Goal: Task Accomplishment & Management: Use online tool/utility

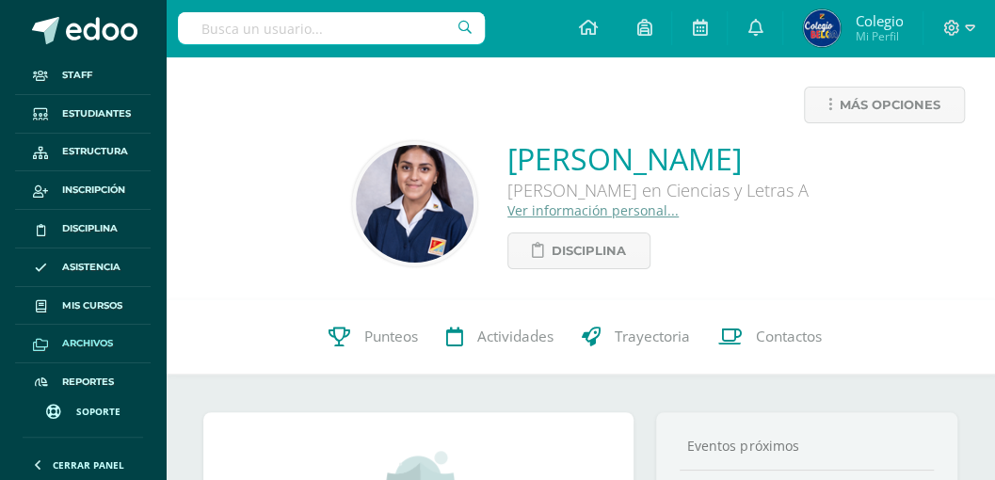
click at [85, 344] on span "Archivos" at bounding box center [87, 343] width 51 height 15
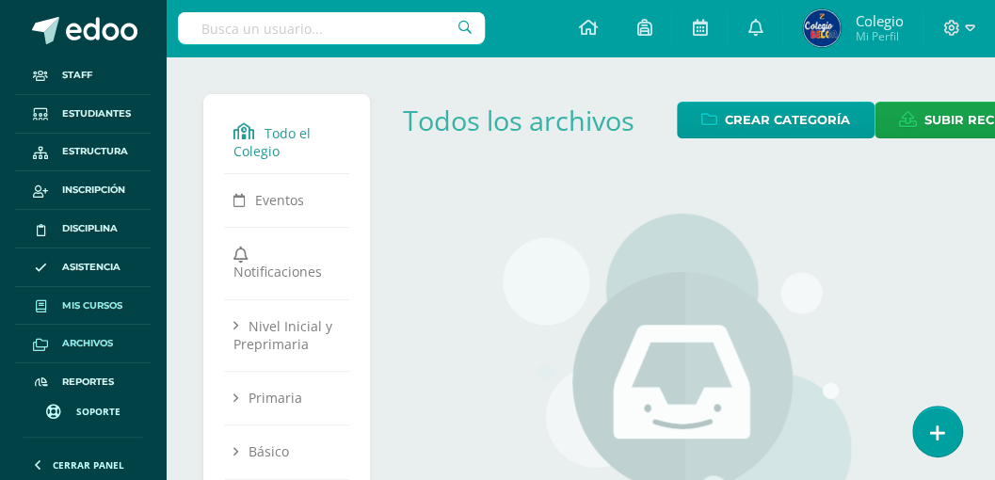
click at [75, 304] on span "Mis cursos" at bounding box center [92, 305] width 60 height 15
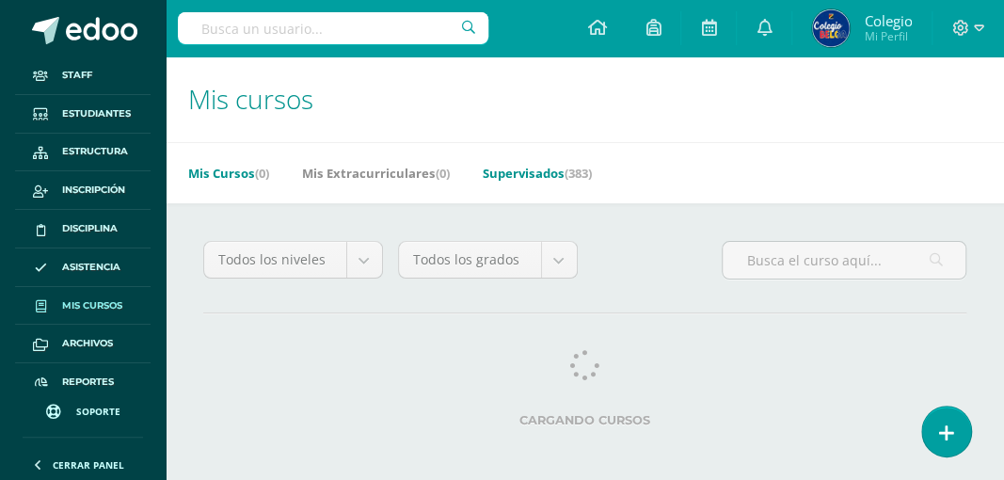
click at [544, 173] on link "Supervisados (383)" at bounding box center [537, 173] width 109 height 30
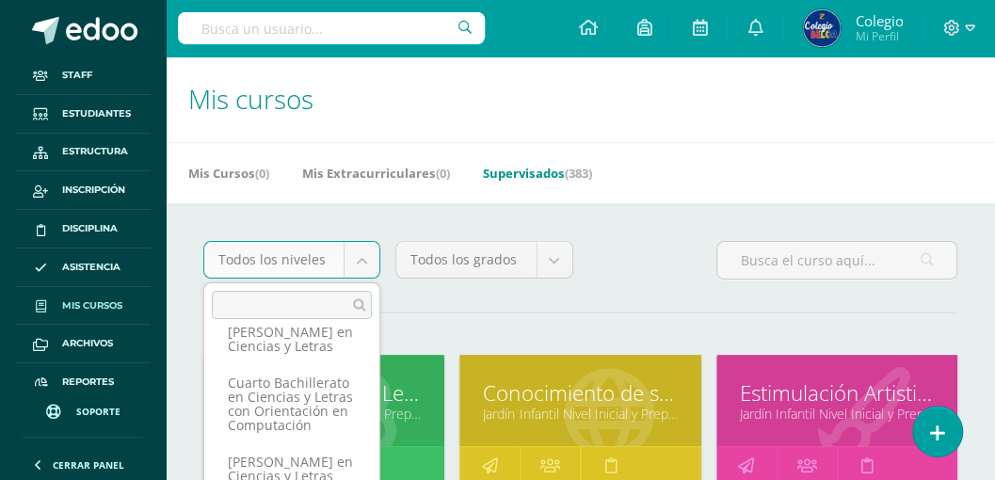
scroll to position [363, 0]
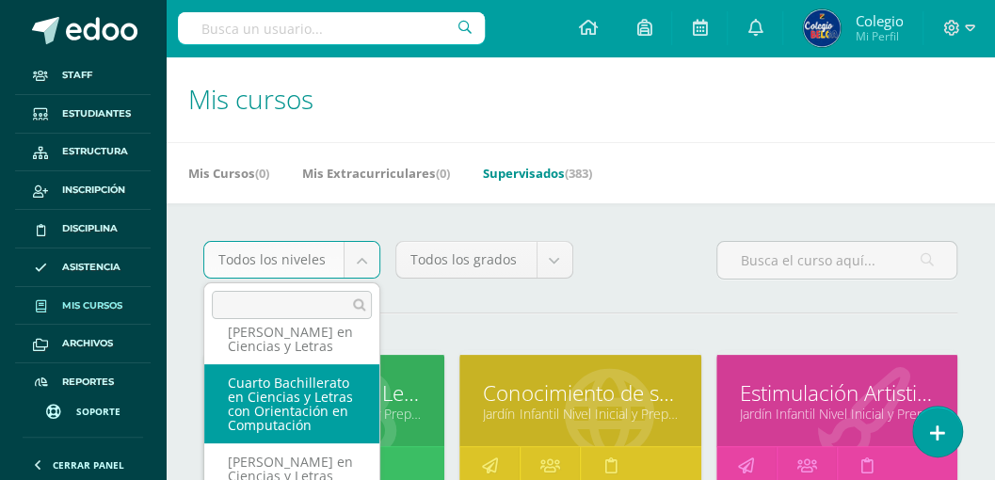
select select "32"
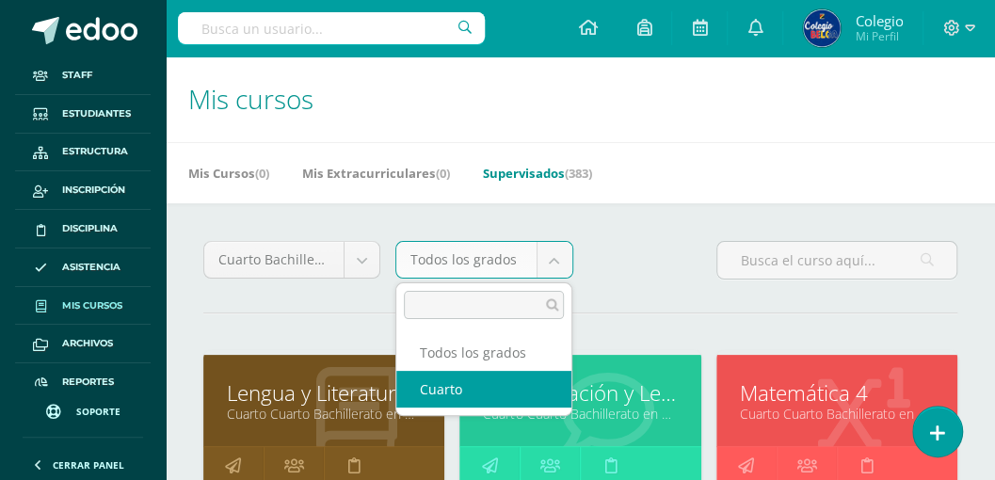
select select "97"
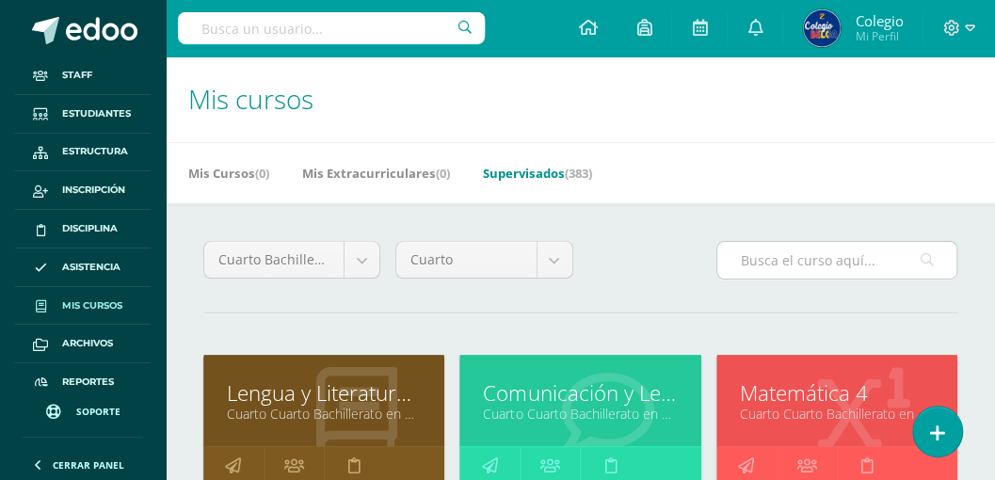
click at [751, 264] on input "text" at bounding box center [836, 260] width 239 height 37
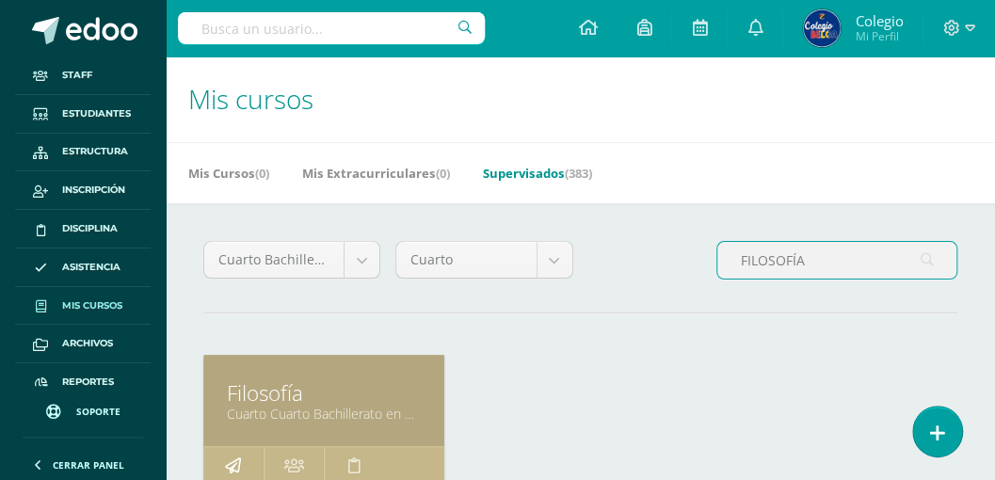
type input "FILOSOFÍA"
drag, startPoint x: 236, startPoint y: 464, endPoint x: 242, endPoint y: 454, distance: 11.8
click at [236, 464] on icon at bounding box center [233, 465] width 16 height 37
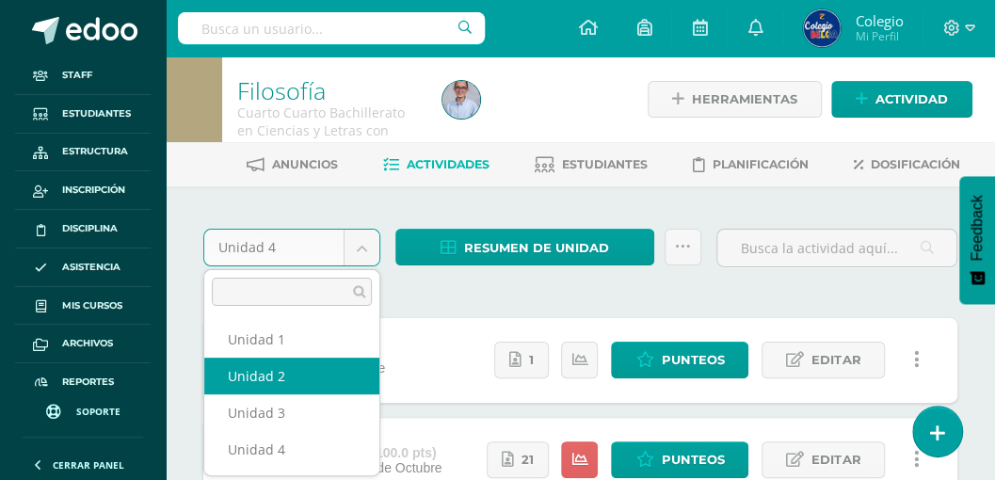
select select "Unidad 2"
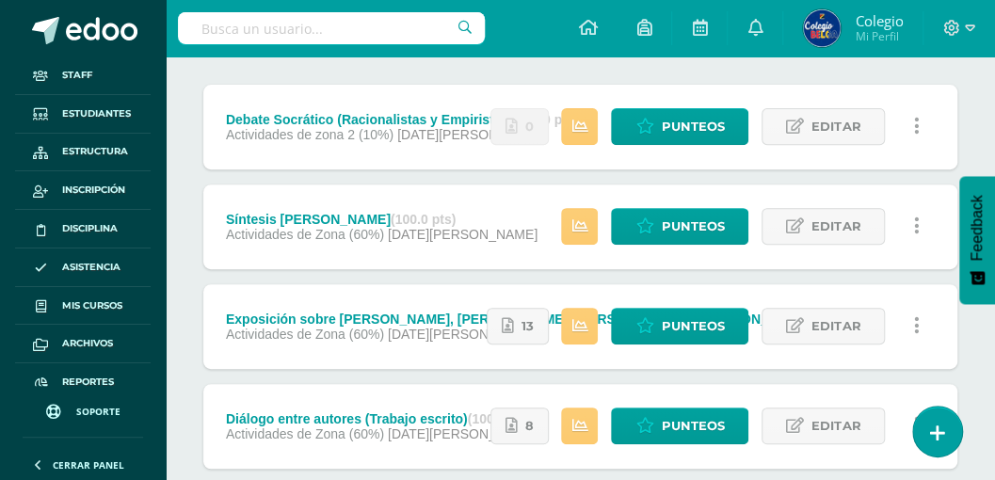
scroll to position [194, 0]
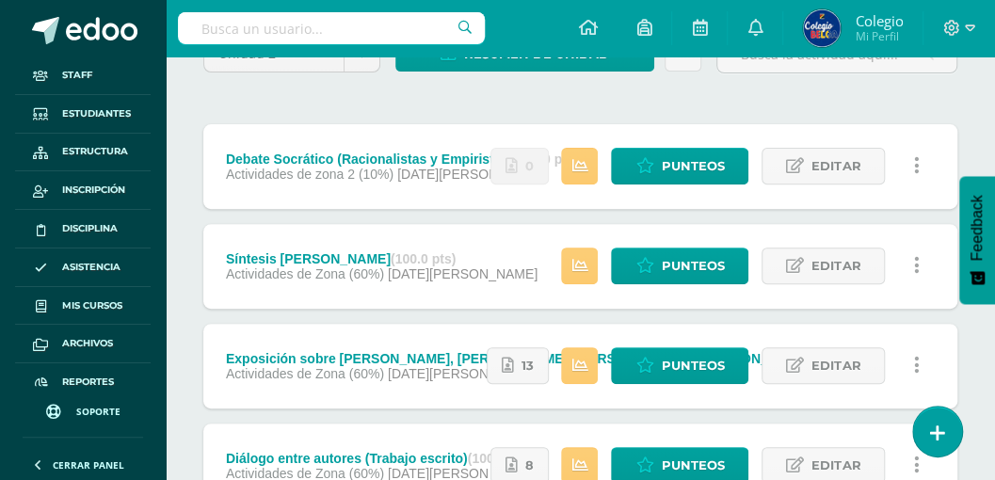
click at [518, 171] on icon at bounding box center [511, 166] width 12 height 16
click at [518, 170] on icon at bounding box center [511, 166] width 12 height 16
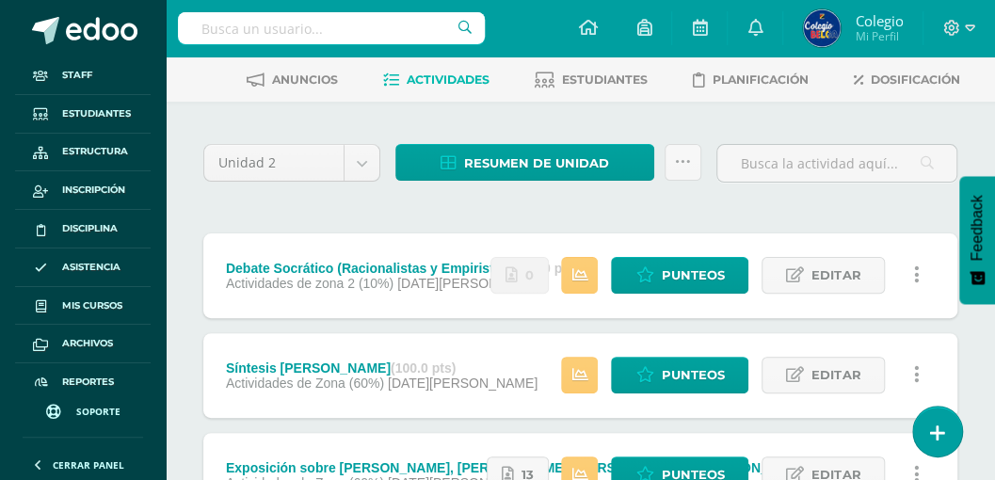
scroll to position [68, 0]
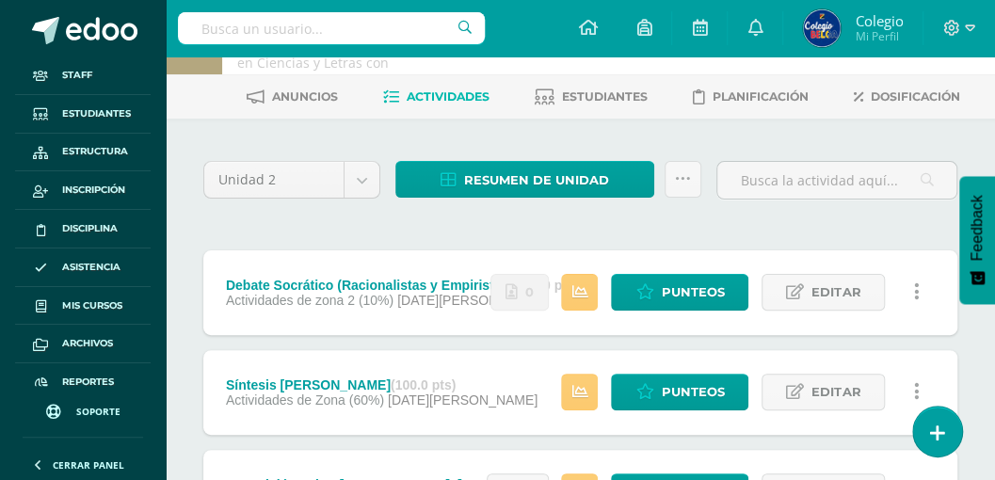
click at [518, 284] on icon at bounding box center [511, 292] width 12 height 16
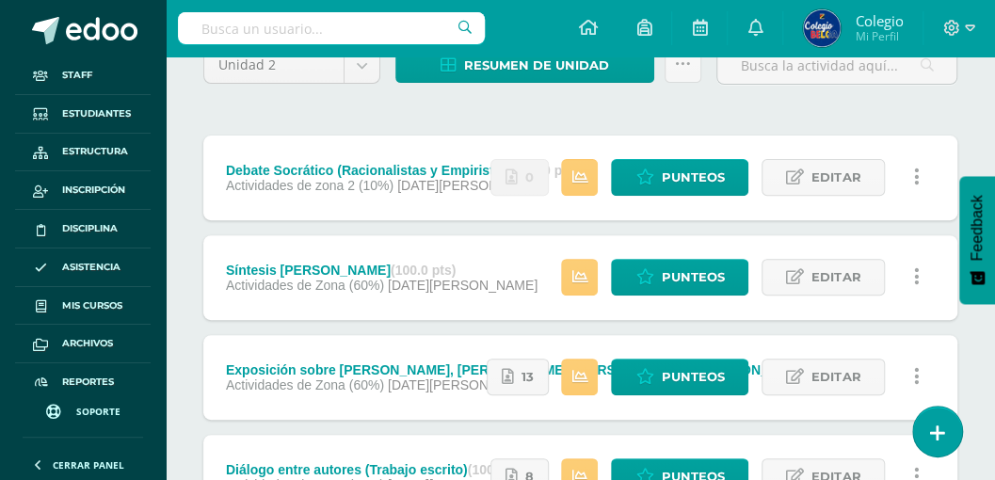
scroll to position [194, 0]
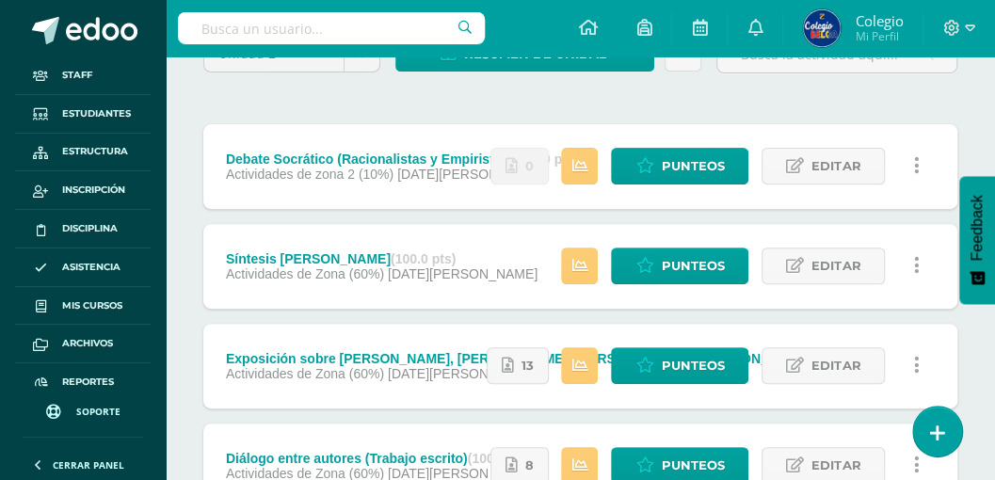
click at [451, 269] on span "[DATE][PERSON_NAME]" at bounding box center [463, 273] width 150 height 15
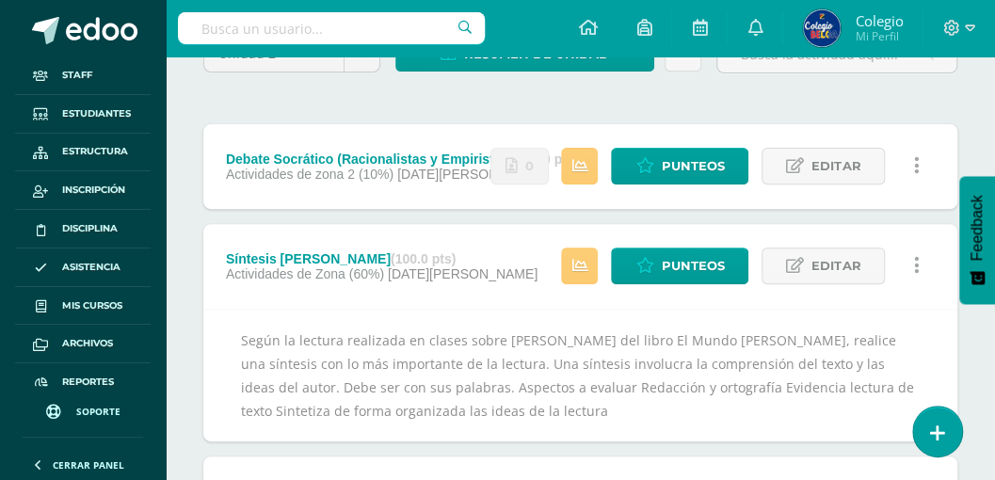
click at [508, 158] on icon at bounding box center [511, 166] width 12 height 16
click at [514, 166] on icon at bounding box center [511, 166] width 12 height 16
click at [435, 158] on div "Debate Socrático (Racionalistas y Empiristas) (100.0 pts)" at bounding box center [402, 159] width 352 height 15
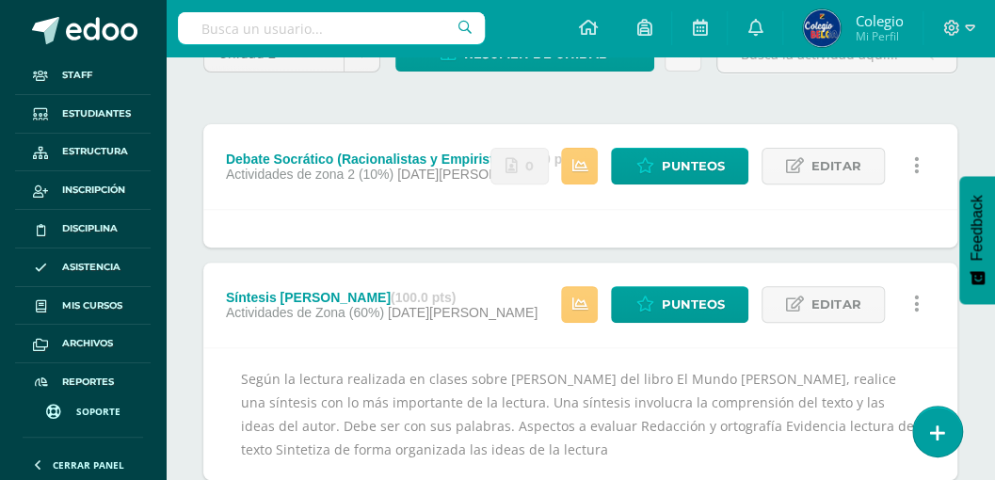
click at [506, 168] on link "0" at bounding box center [519, 166] width 58 height 37
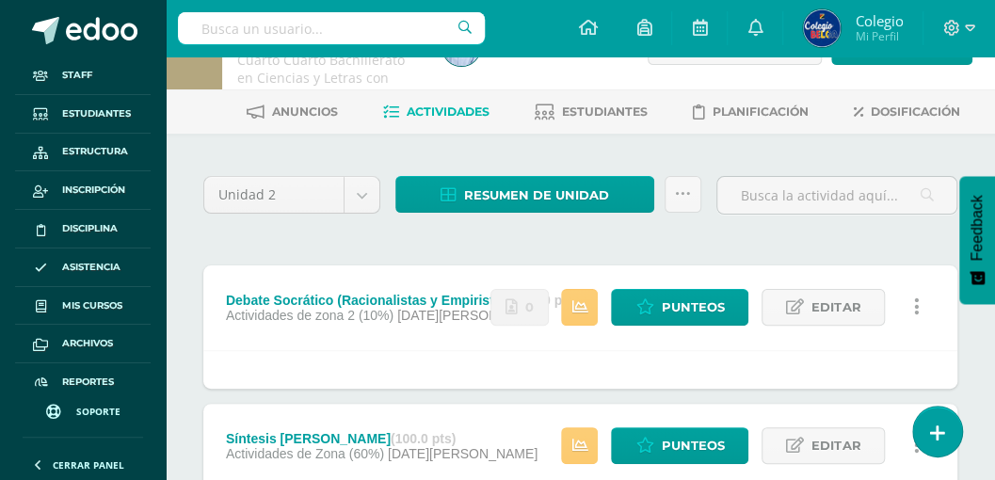
scroll to position [52, 0]
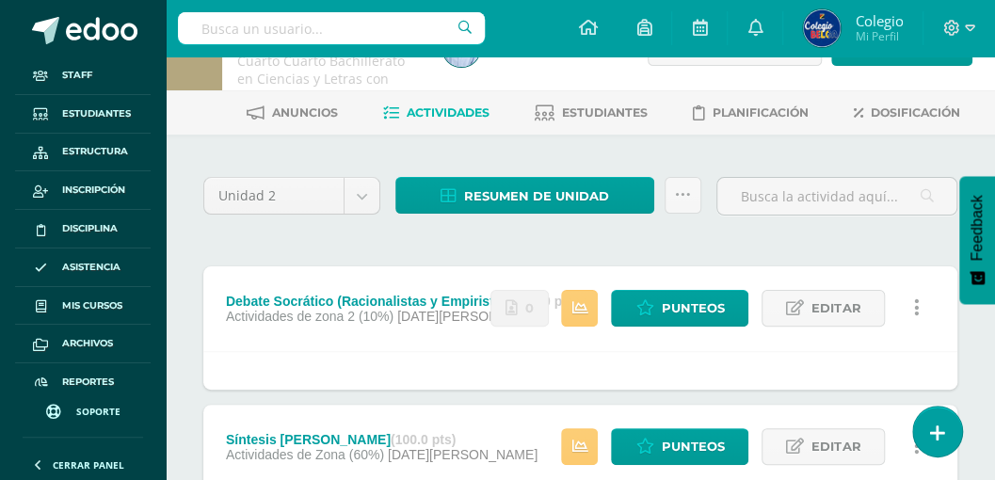
click at [885, 109] on span "Dosificación" at bounding box center [915, 112] width 89 height 14
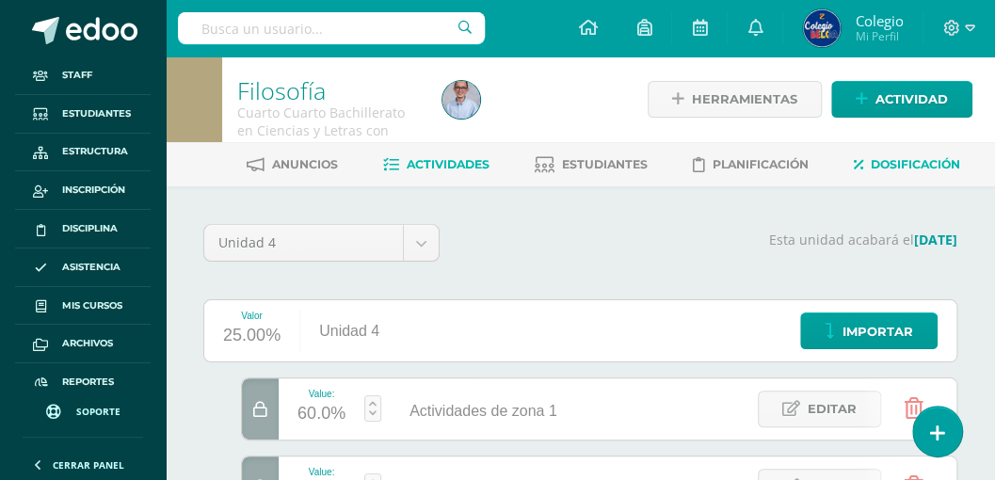
click at [438, 169] on span "Actividades" at bounding box center [448, 164] width 83 height 14
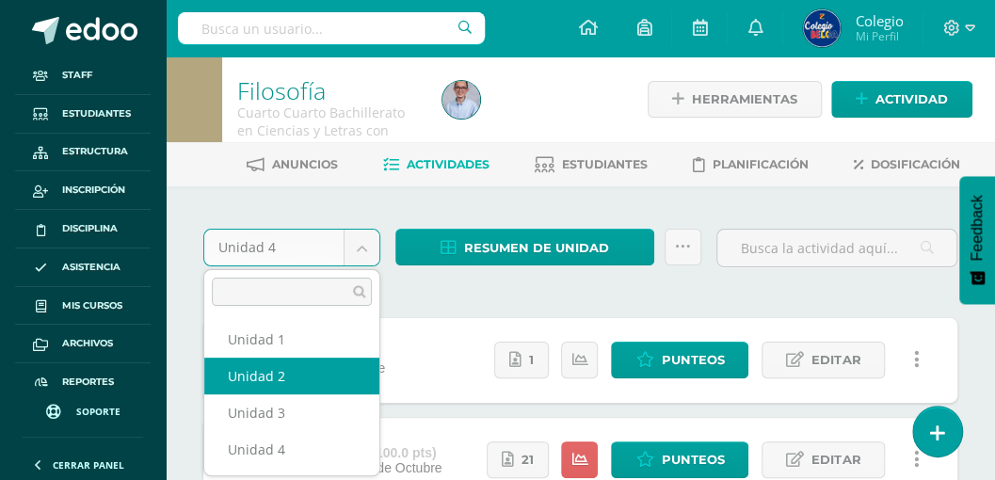
select select "Unidad 2"
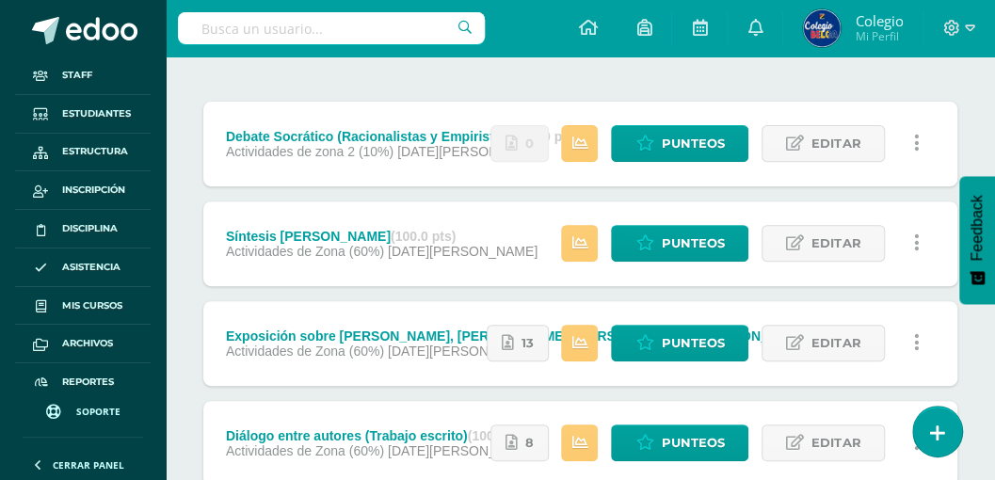
scroll to position [194, 0]
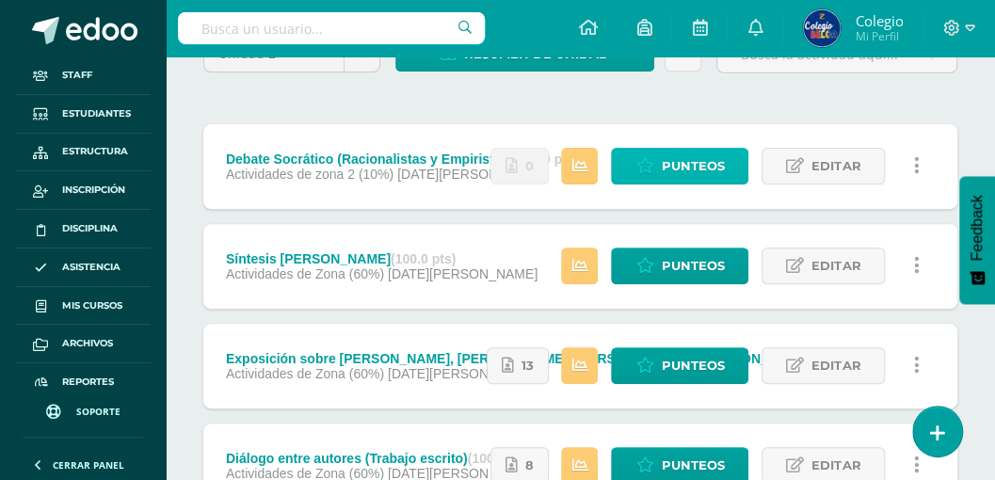
click at [670, 163] on span "Punteos" at bounding box center [692, 166] width 63 height 35
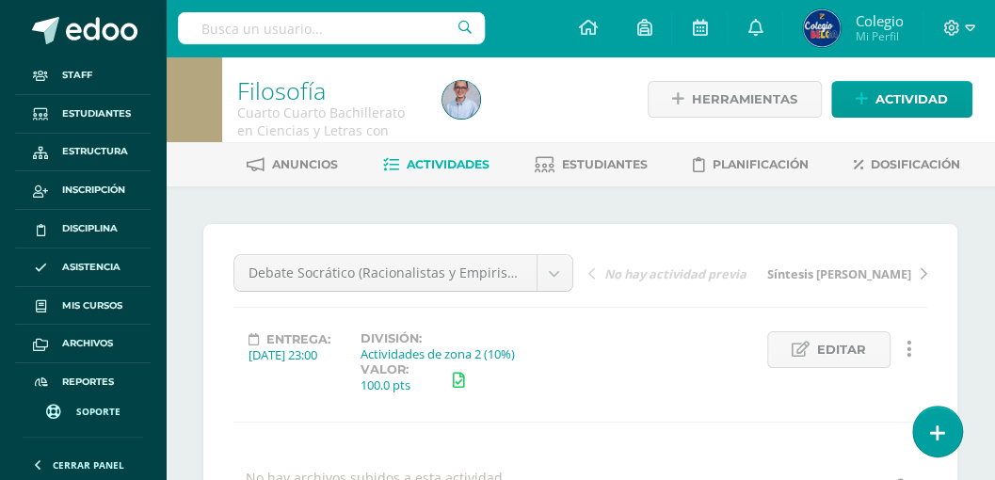
click at [436, 160] on span "Actividades" at bounding box center [448, 164] width 83 height 14
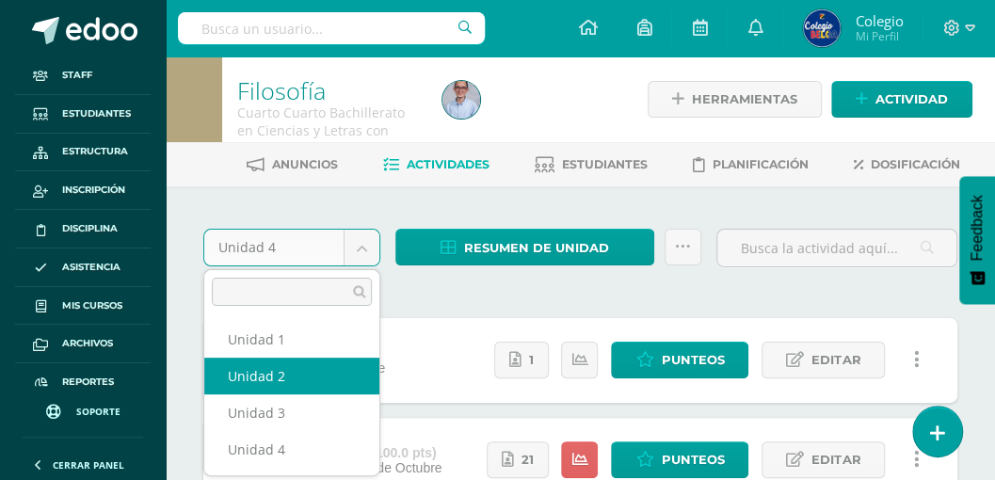
select select "Unidad 2"
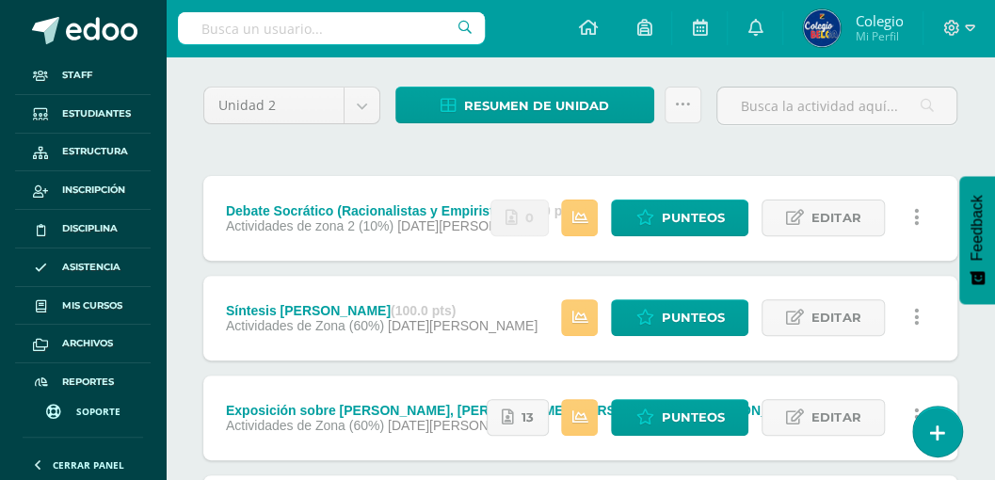
scroll to position [125, 0]
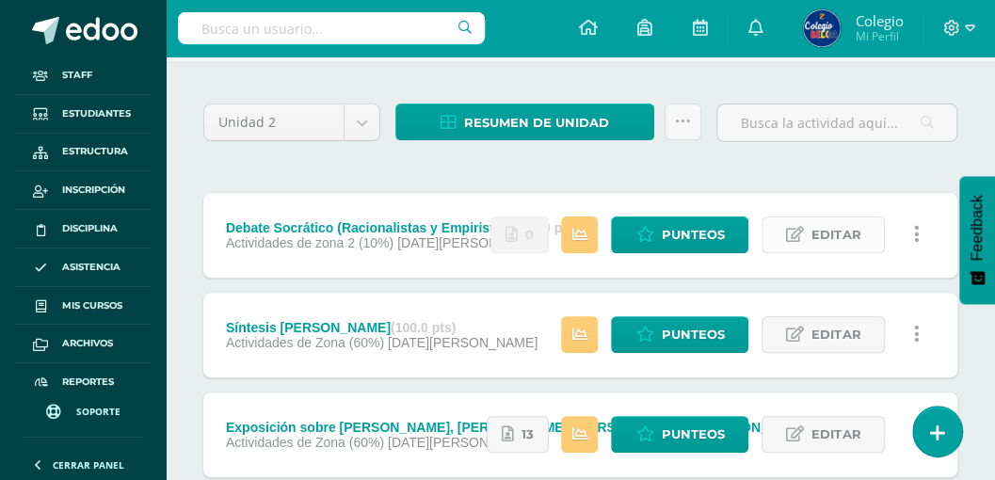
click at [825, 230] on span "Editar" at bounding box center [835, 234] width 49 height 35
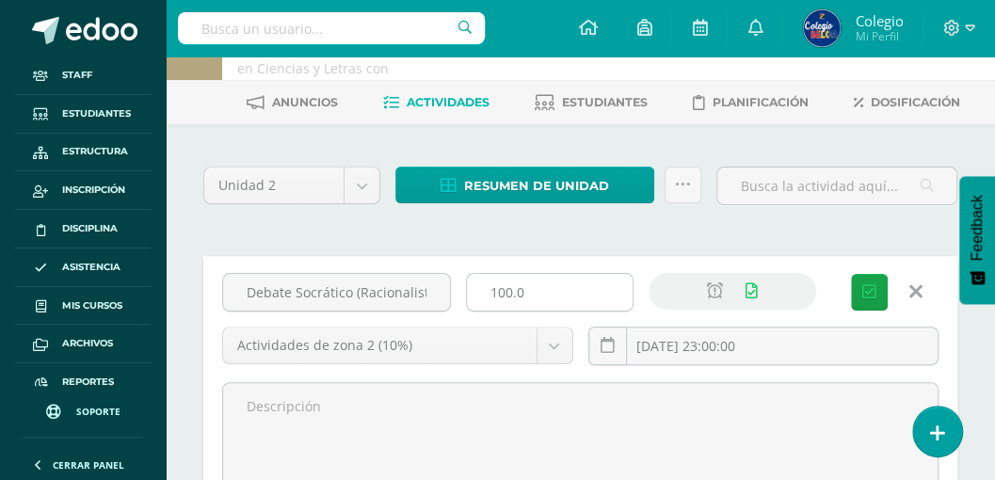
scroll to position [62, 0]
